Goal: Check status: Check status

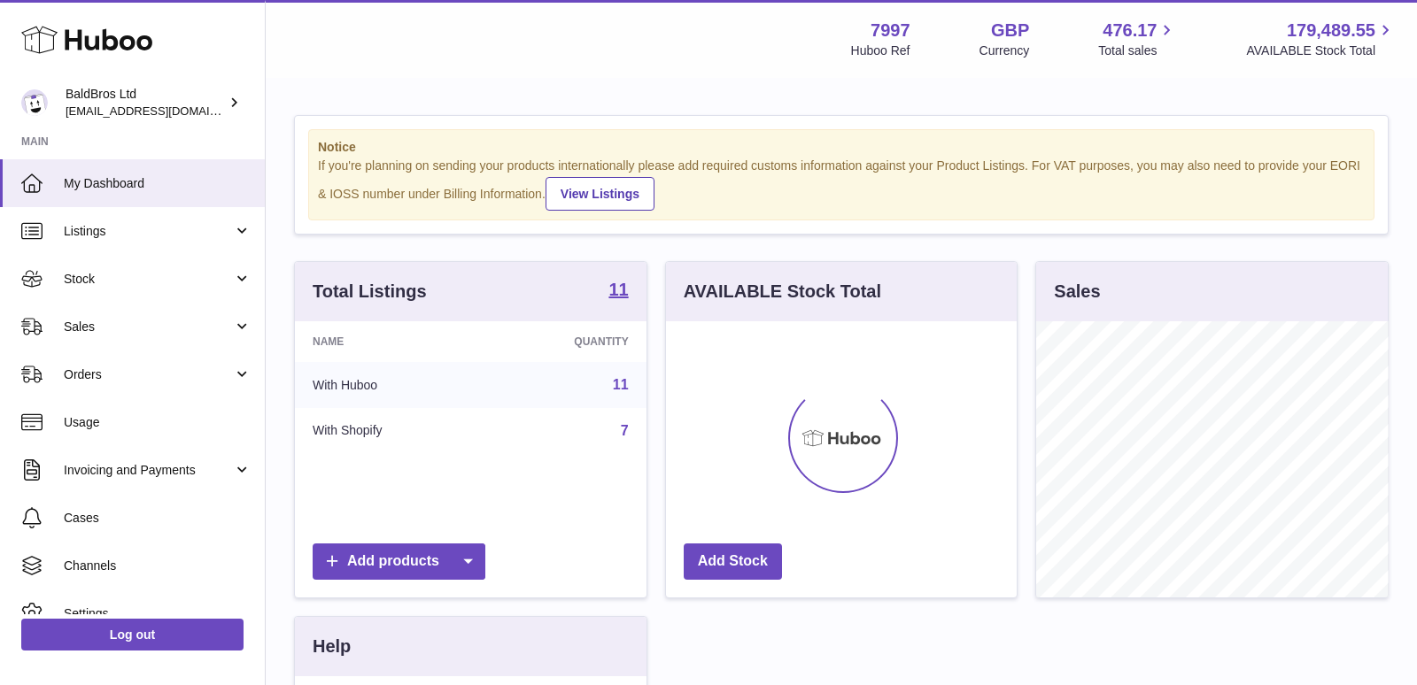
scroll to position [275, 351]
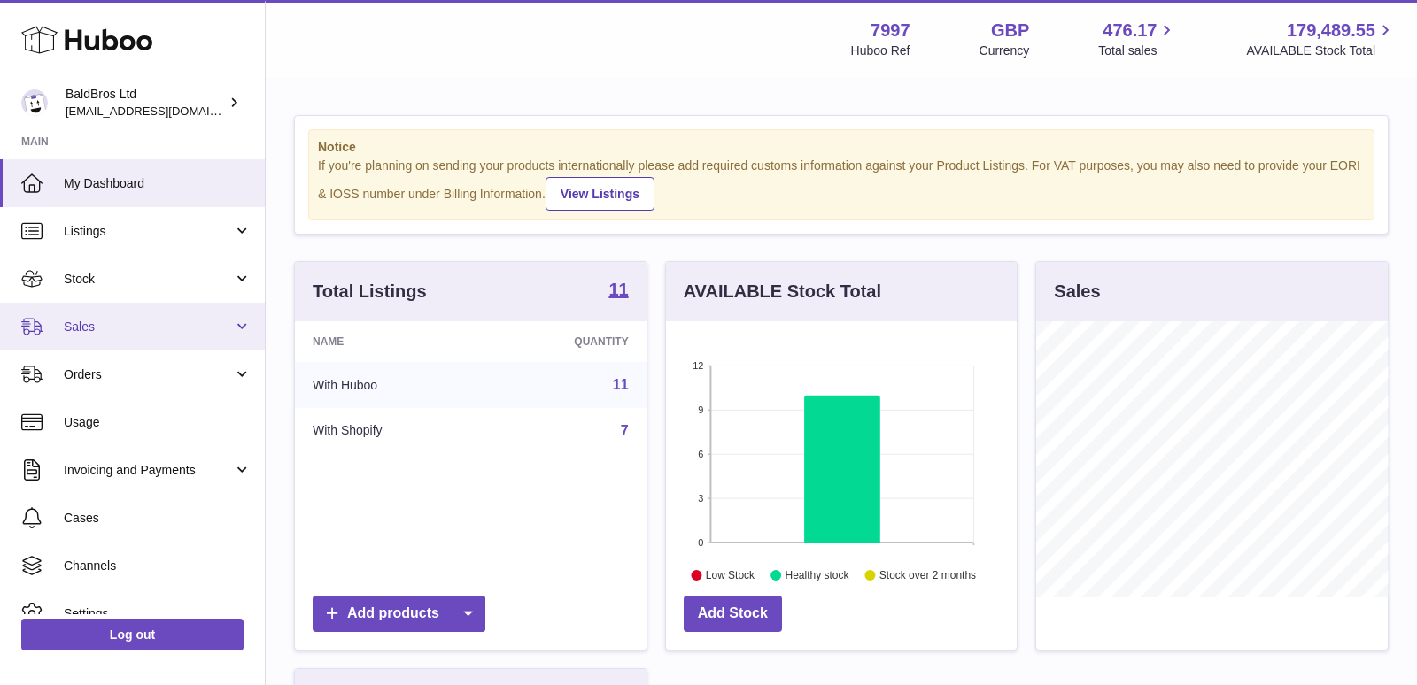
click at [161, 321] on span "Sales" at bounding box center [148, 327] width 169 height 17
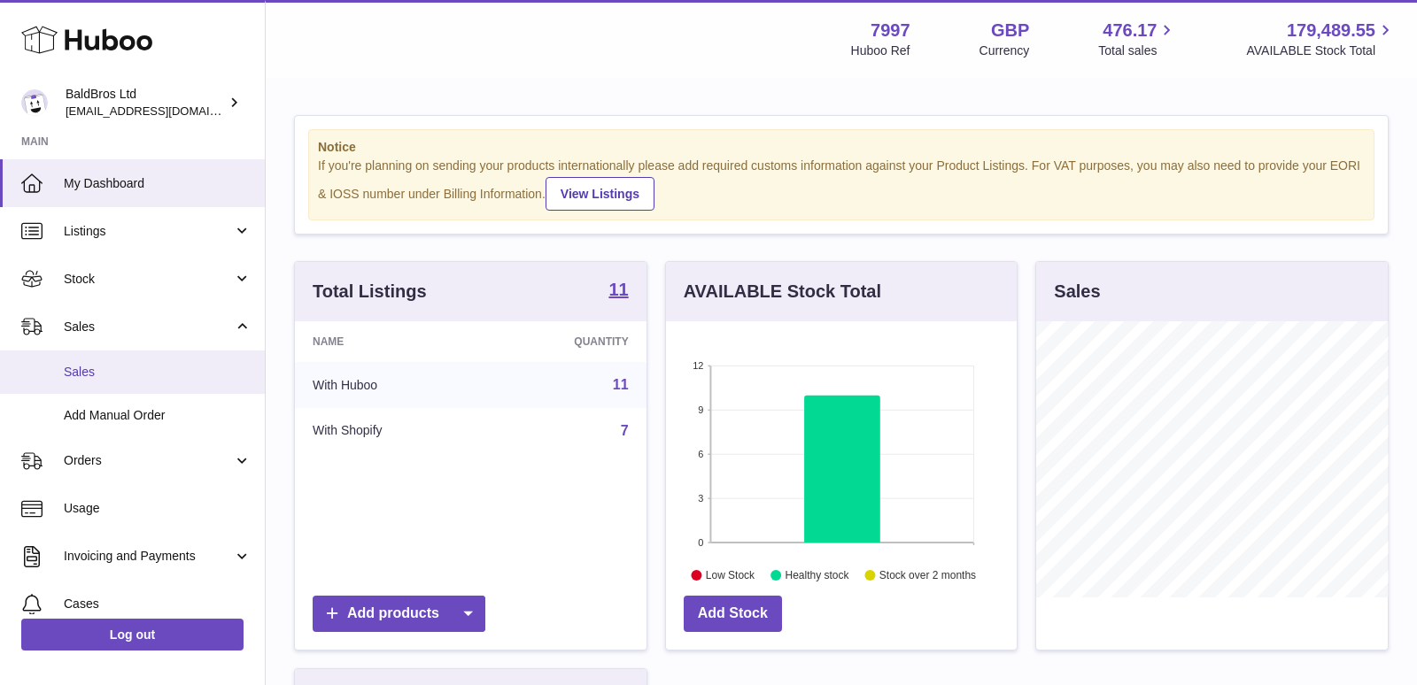
click at [146, 371] on span "Sales" at bounding box center [158, 372] width 188 height 17
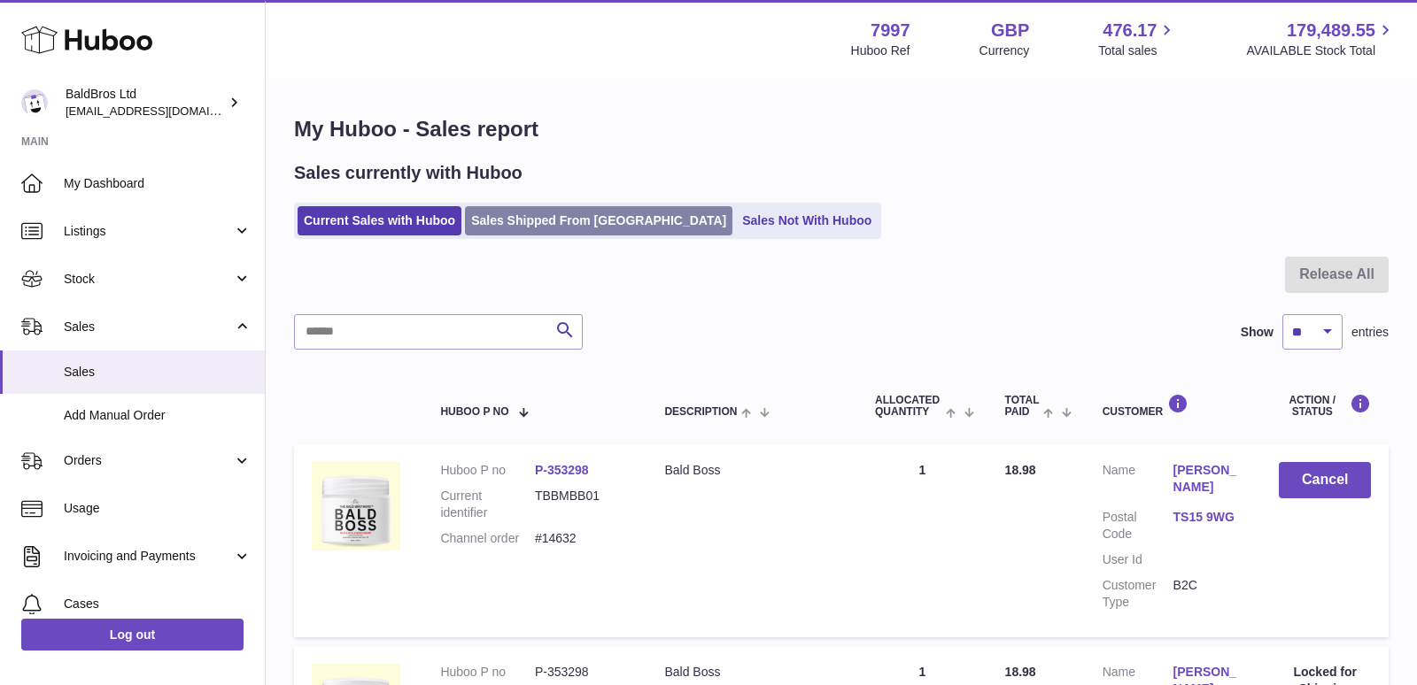
click at [542, 231] on link "Sales Shipped From Huboo" at bounding box center [598, 220] width 267 height 29
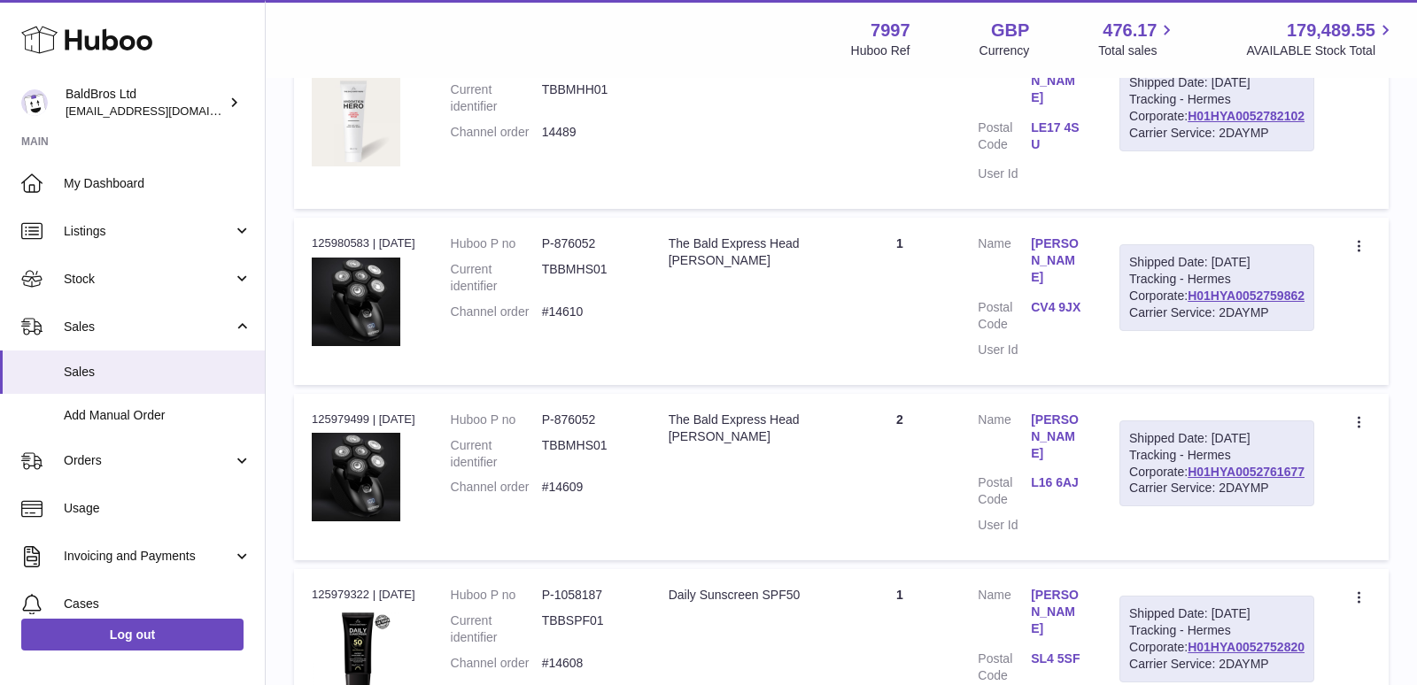
scroll to position [1085, 0]
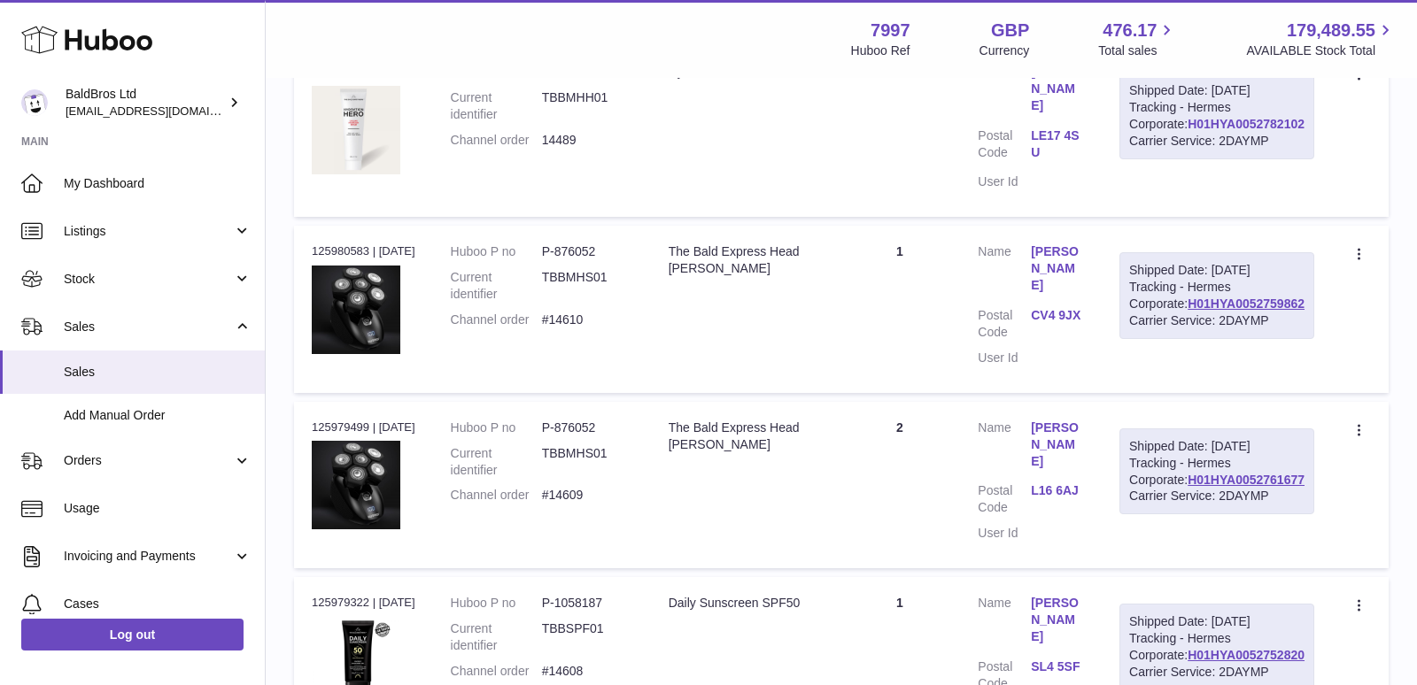
click at [1206, 131] on link "H01HYA0052782102" at bounding box center [1245, 124] width 117 height 14
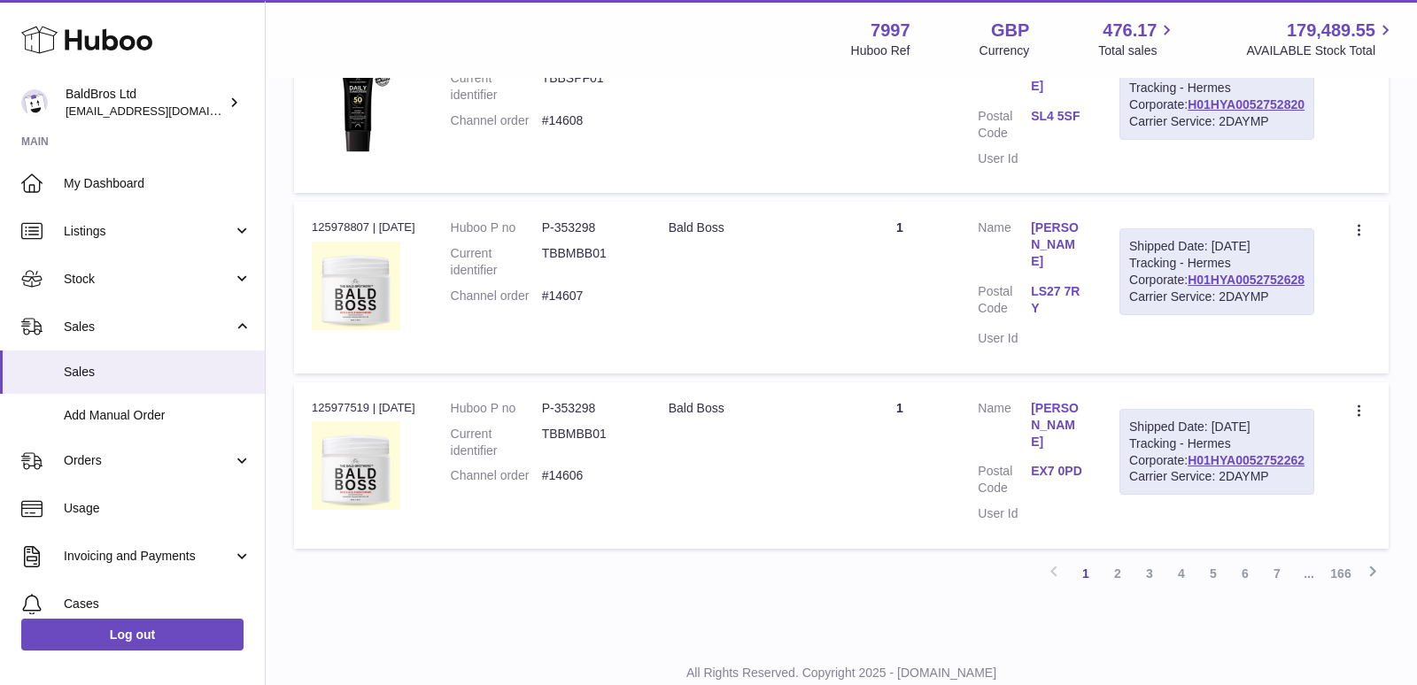
scroll to position [1896, 0]
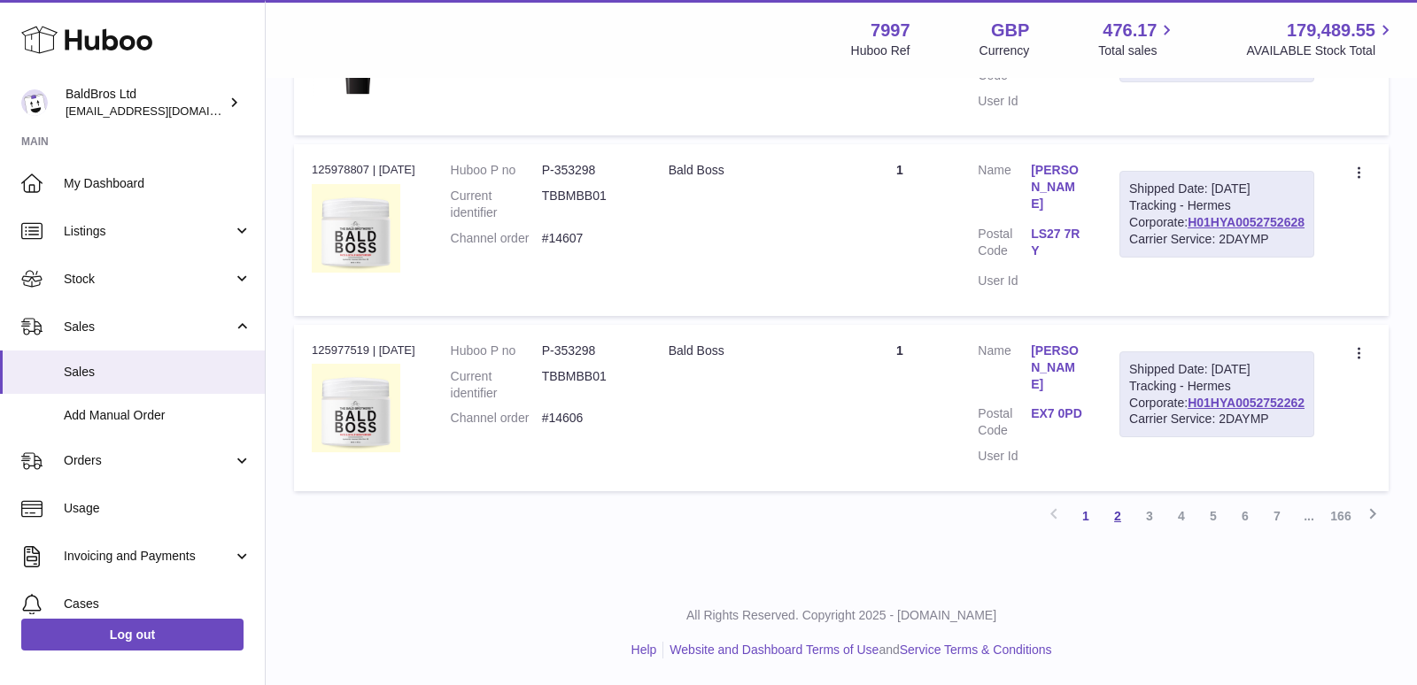
click at [1121, 514] on link "2" at bounding box center [1117, 516] width 32 height 32
click at [1145, 511] on link "3" at bounding box center [1149, 516] width 32 height 32
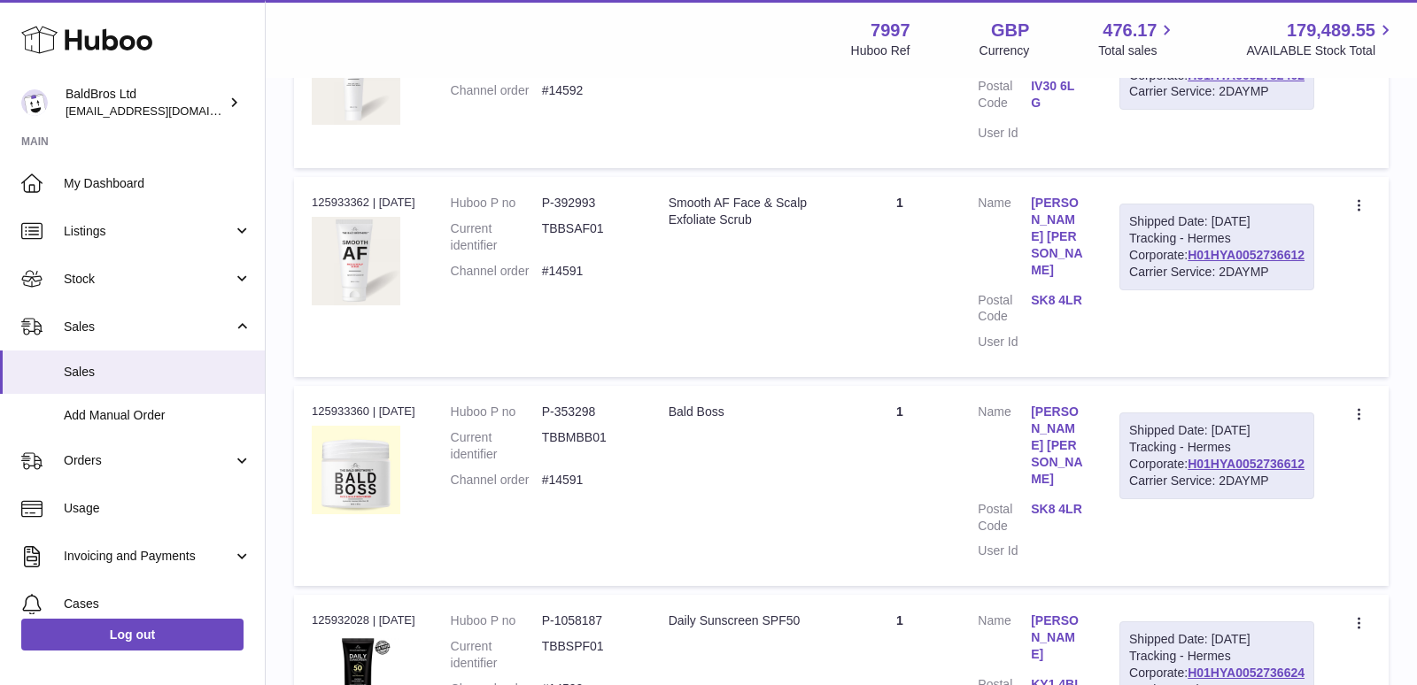
scroll to position [1896, 0]
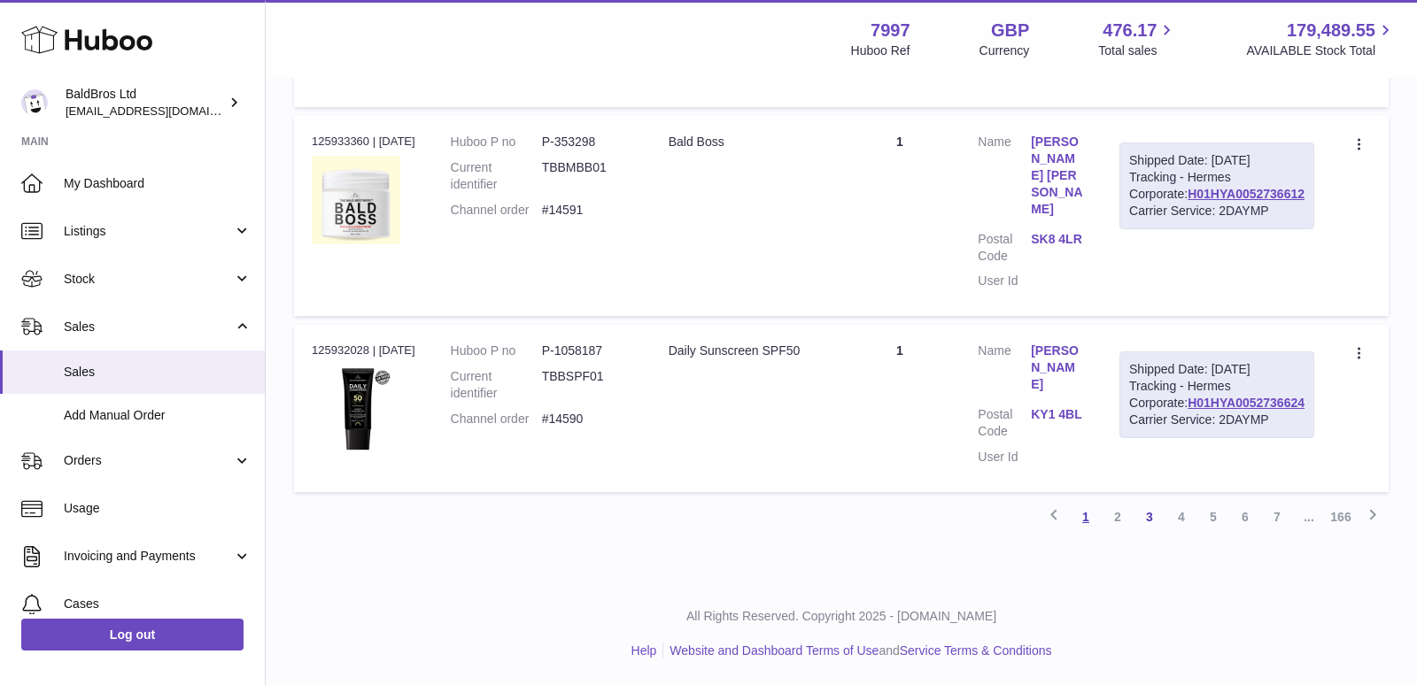
click at [1083, 514] on link "1" at bounding box center [1085, 517] width 32 height 32
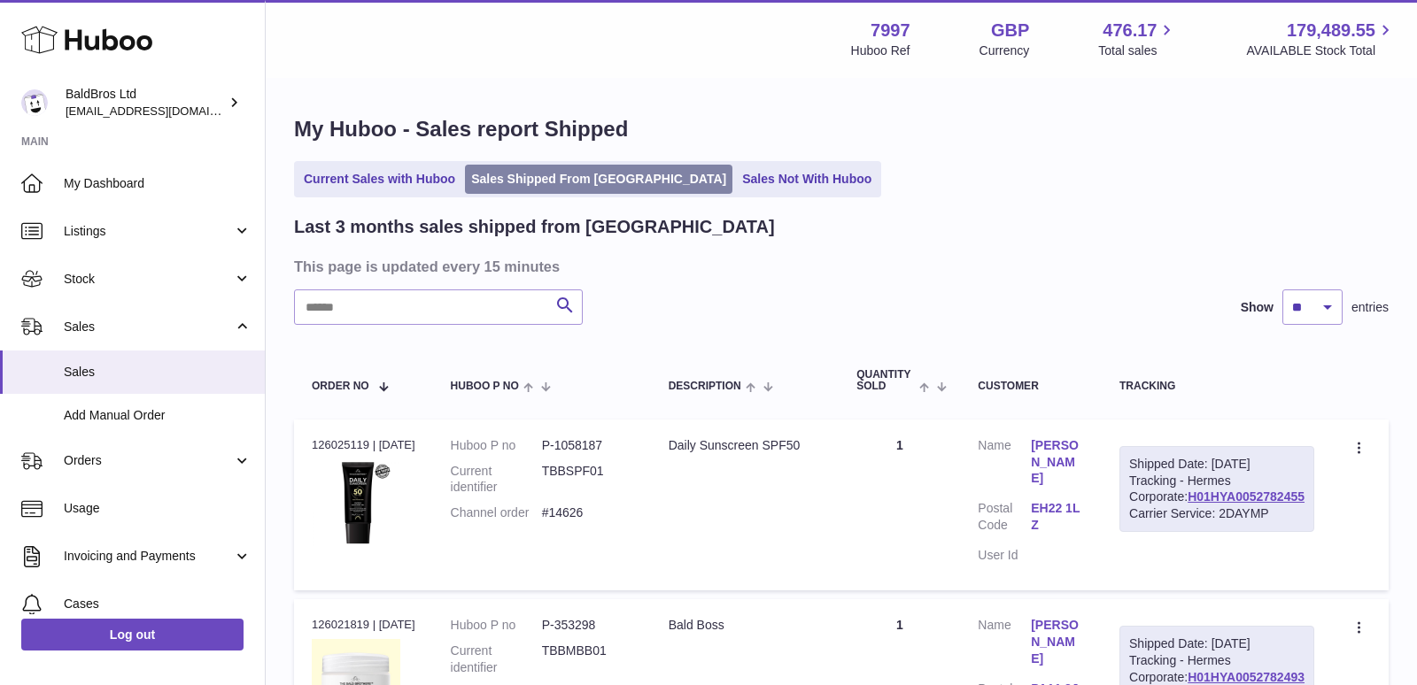
click at [511, 177] on link "Sales Shipped From [GEOGRAPHIC_DATA]" at bounding box center [598, 179] width 267 height 29
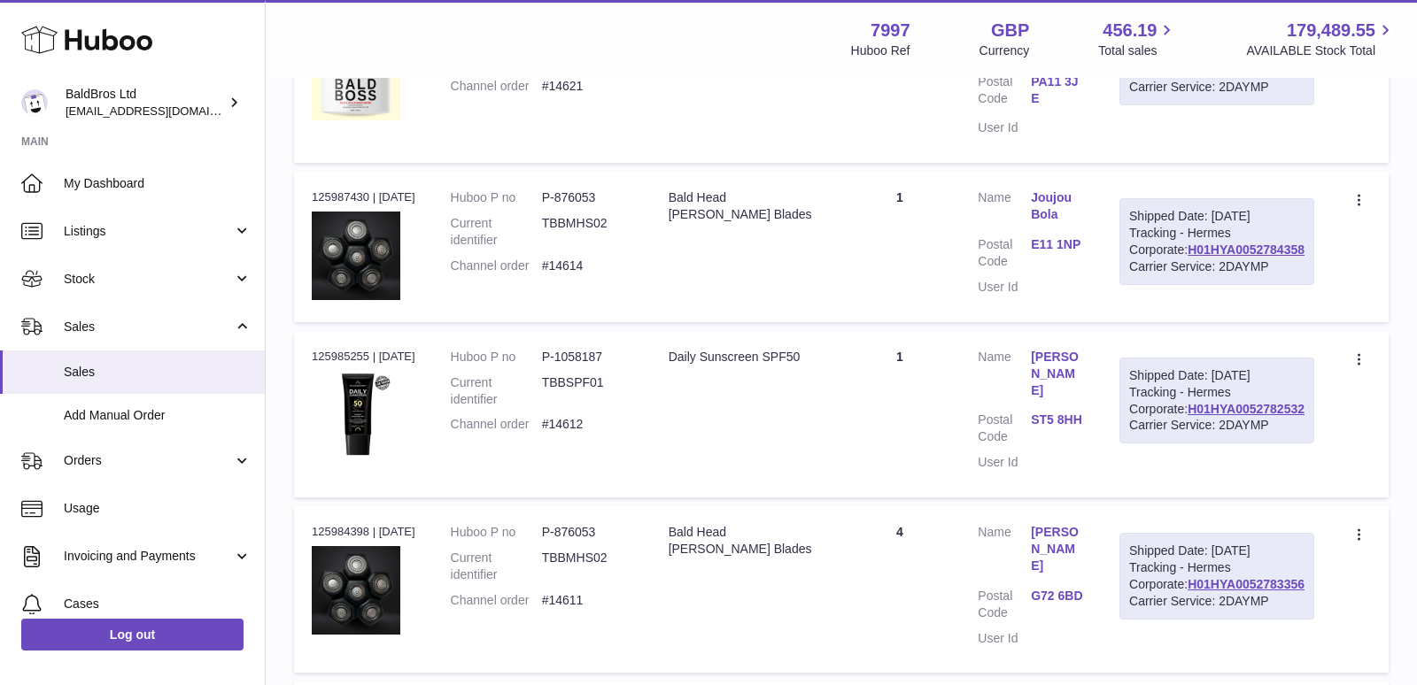
scroll to position [683, 0]
